Goal: Communication & Community: Share content

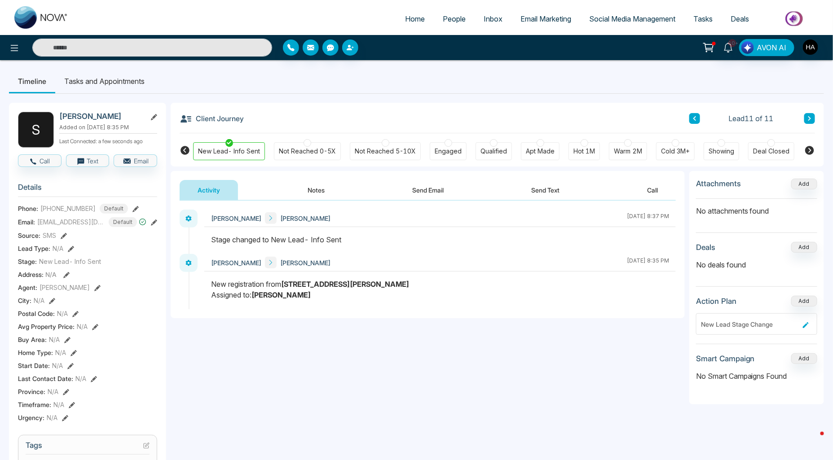
click at [456, 17] on span "People" at bounding box center [454, 18] width 23 height 9
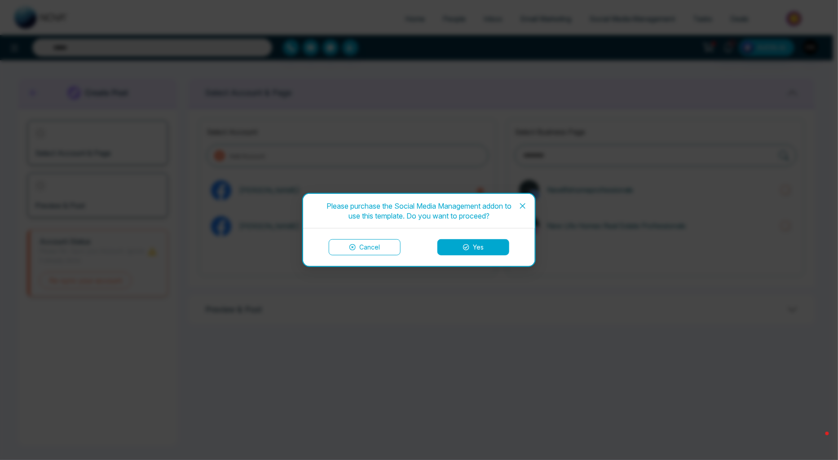
click at [522, 203] on icon "close" at bounding box center [522, 205] width 7 height 7
